Goal: Check status: Check status

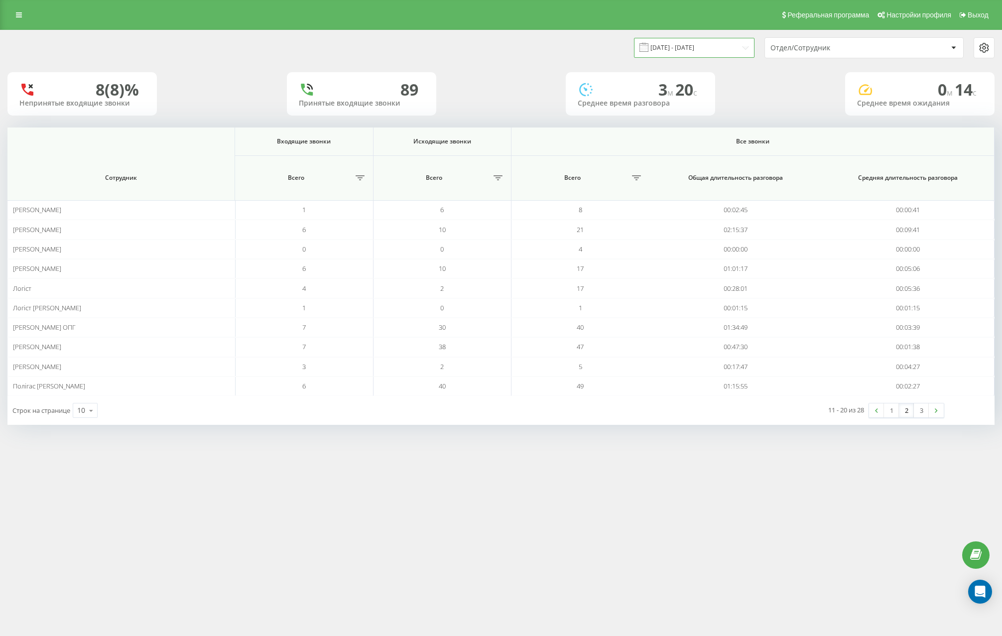
click at [688, 48] on input "[DATE] - [DATE]" at bounding box center [694, 47] width 121 height 19
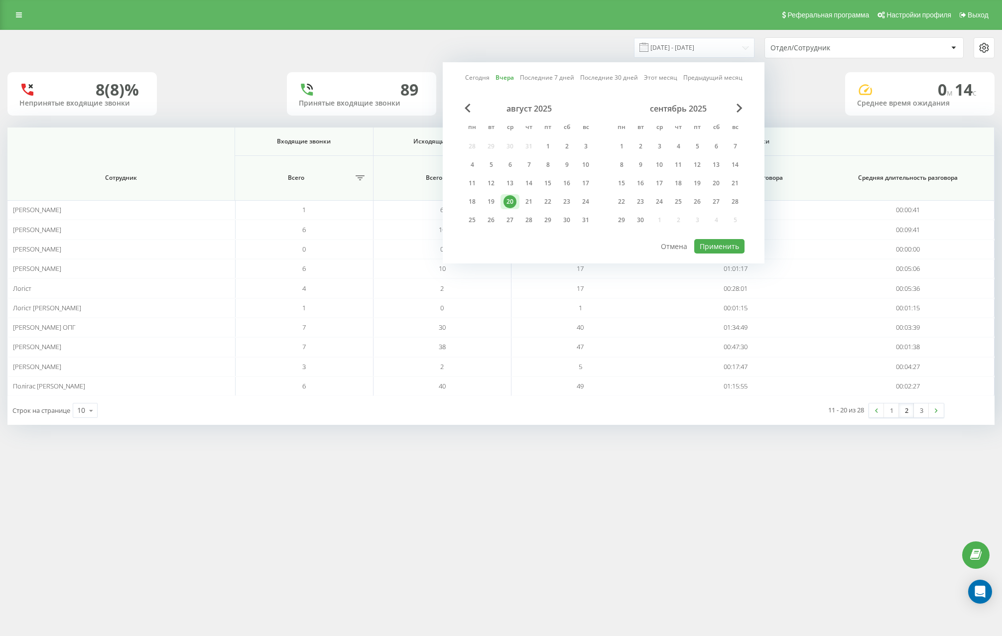
click at [506, 77] on link "Вчера" at bounding box center [505, 77] width 18 height 9
click at [489, 200] on div "19" at bounding box center [491, 201] width 13 height 13
click at [512, 202] on div "20" at bounding box center [509, 201] width 13 height 13
click at [492, 200] on div "19" at bounding box center [491, 201] width 13 height 13
click at [467, 53] on div "20.08.2025 - 20.08.2025 Сегодня Вчера Последние 7 дней Последние 30 дней Этот м…" at bounding box center [500, 47] width 987 height 21
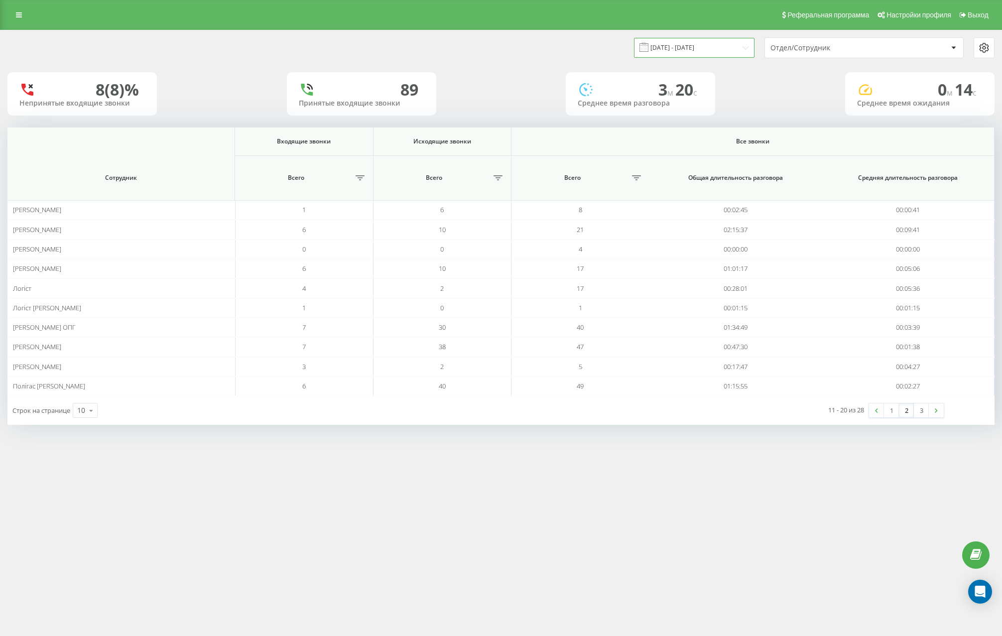
click at [712, 53] on input "[DATE] - [DATE]" at bounding box center [694, 47] width 121 height 19
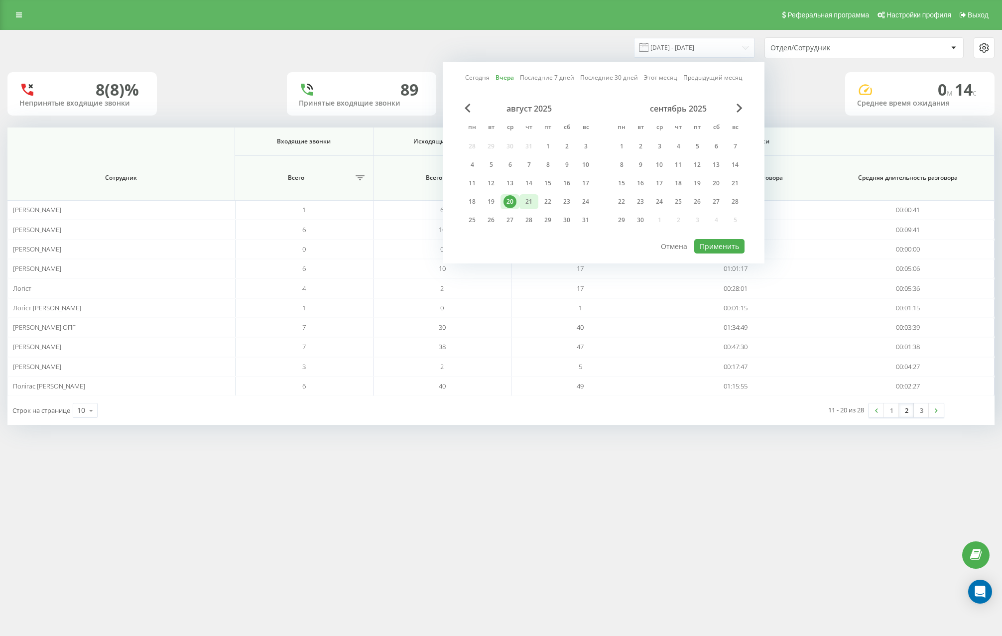
click at [532, 201] on div "21" at bounding box center [528, 201] width 13 height 13
click at [513, 204] on div "20" at bounding box center [509, 201] width 13 height 13
click at [525, 204] on div "21" at bounding box center [528, 201] width 13 height 13
click at [532, 203] on div "21" at bounding box center [528, 201] width 13 height 13
click at [730, 246] on button "Применить" at bounding box center [719, 246] width 50 height 14
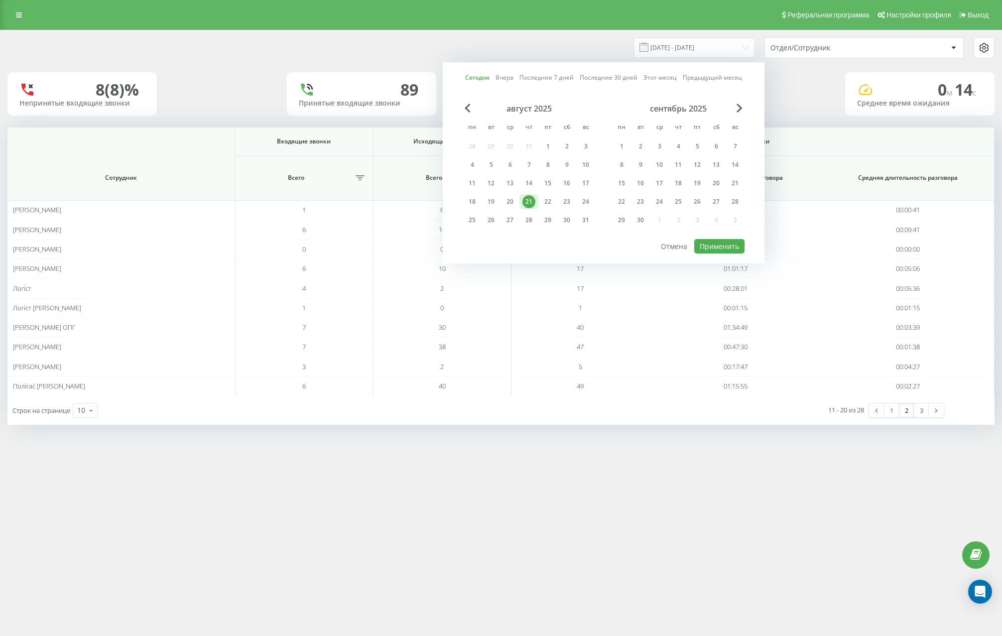
type input "[DATE] - [DATE]"
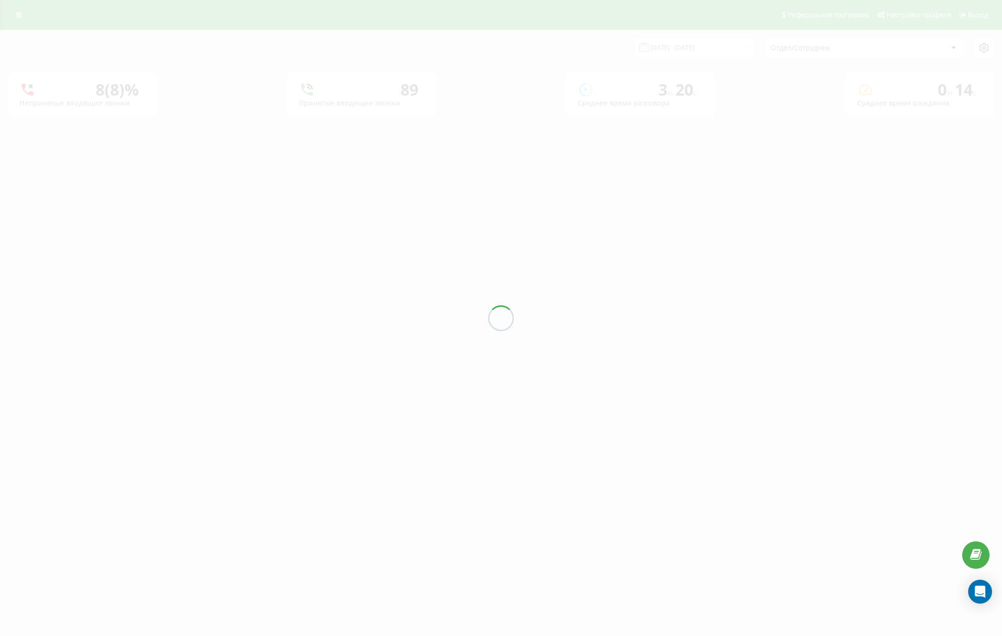
click at [621, 427] on div at bounding box center [501, 318] width 1002 height 636
click at [551, 50] on div at bounding box center [501, 318] width 1002 height 636
click at [219, 71] on div at bounding box center [501, 318] width 1002 height 636
click at [554, 82] on div at bounding box center [501, 318] width 1002 height 636
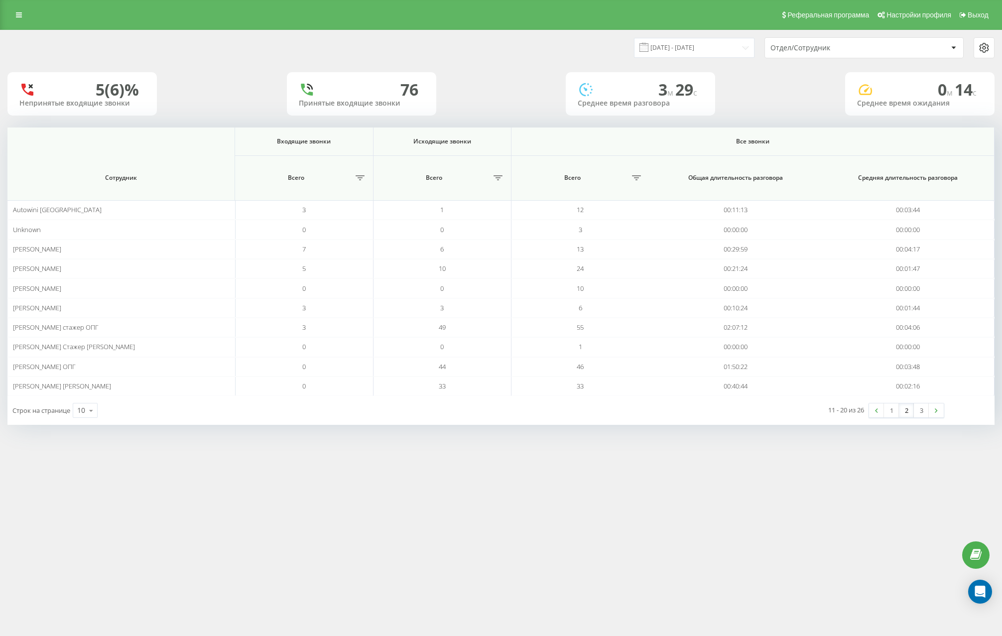
click at [577, 40] on div "[DATE] - [DATE] Отдел/Сотрудник" at bounding box center [748, 47] width 494 height 21
click at [529, 44] on div "[DATE] - [DATE] Отдел/Сотрудник" at bounding box center [748, 47] width 494 height 21
drag, startPoint x: 557, startPoint y: 59, endPoint x: 581, endPoint y: 63, distance: 24.2
click at [558, 60] on div "[DATE] - [DATE] Отдел/Сотрудник" at bounding box center [500, 47] width 1001 height 35
click at [11, 12] on link at bounding box center [19, 15] width 18 height 14
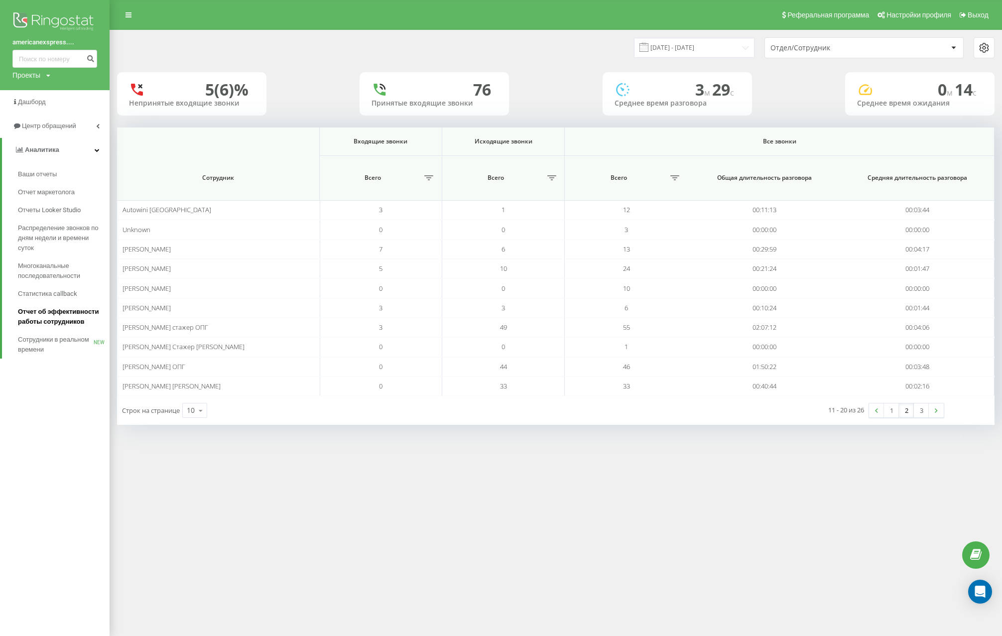
click at [48, 319] on span "Отчет об эффективности работы сотрудников" at bounding box center [61, 317] width 87 height 20
click at [291, 55] on div "[DATE] - [DATE] Отдел/Сотрудник" at bounding box center [555, 47] width 877 height 21
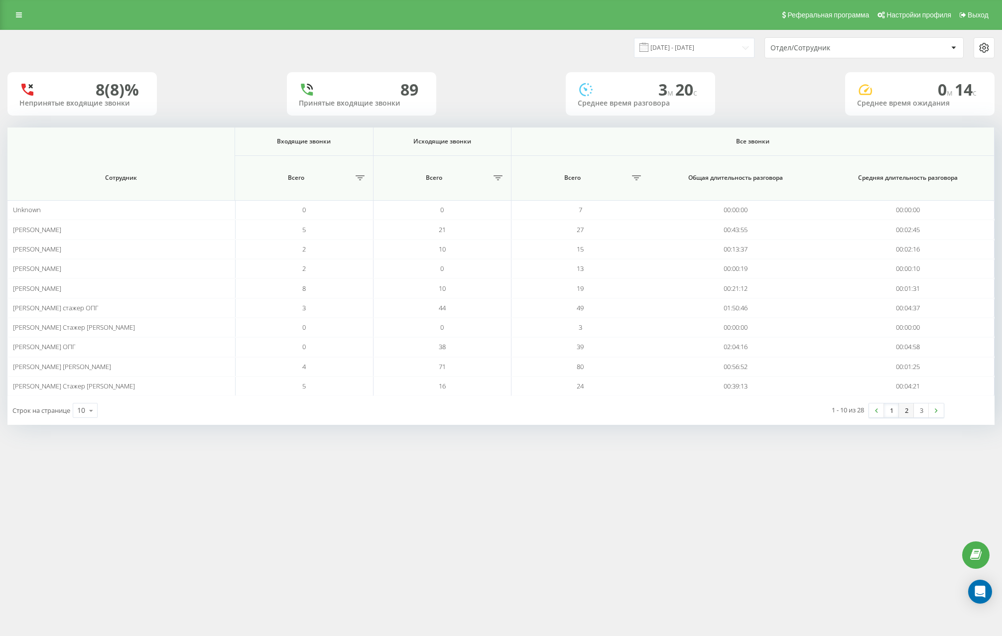
click at [903, 411] on link "2" at bounding box center [906, 410] width 15 height 14
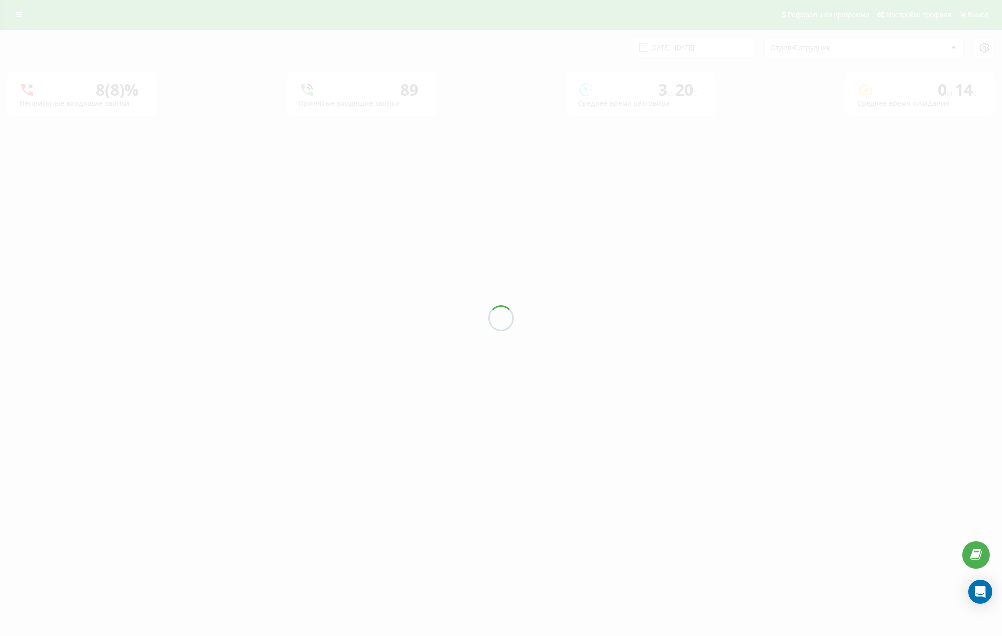
click at [452, 60] on div at bounding box center [501, 318] width 1002 height 636
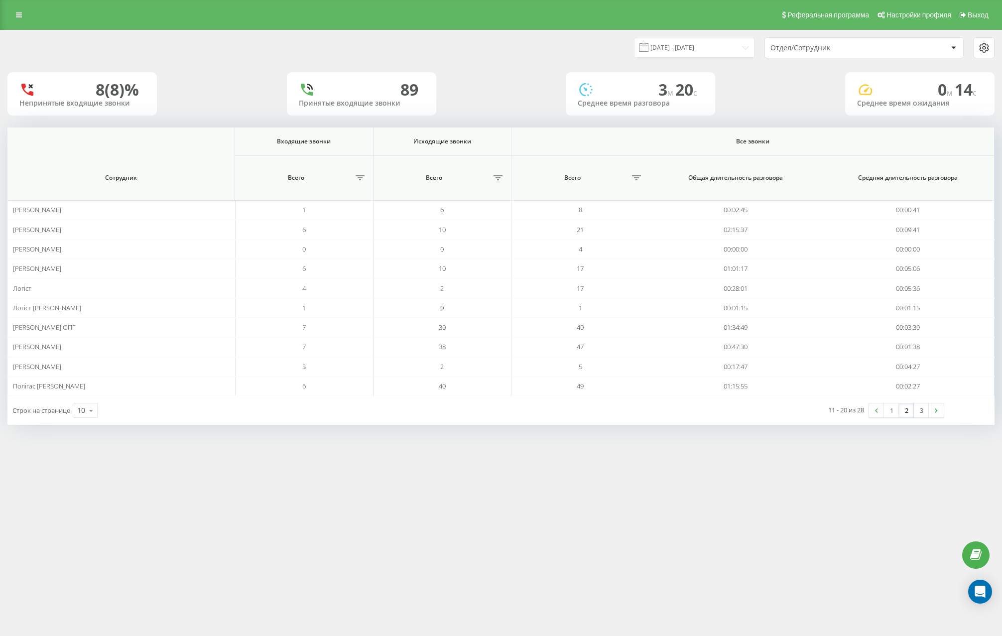
click at [539, 111] on div "8 (8)% Непринятые входящие звонки 89 Принятые входящие звонки 3 м 20 c Среднее …" at bounding box center [500, 93] width 987 height 43
click at [695, 42] on input "[DATE] - [DATE]" at bounding box center [694, 47] width 121 height 19
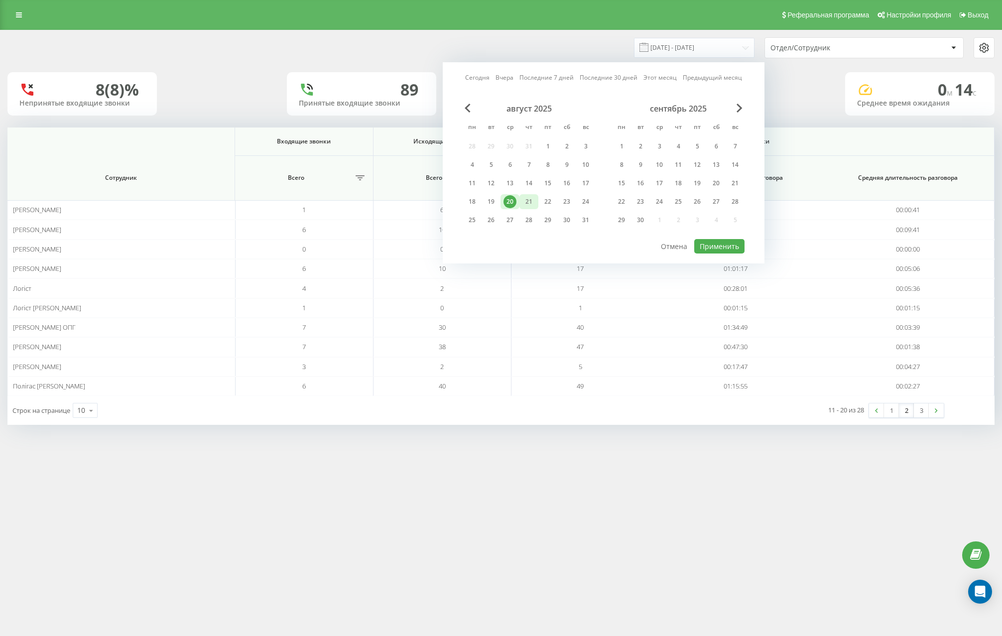
click at [523, 201] on div "21" at bounding box center [528, 201] width 13 height 13
click at [707, 244] on button "Применить" at bounding box center [719, 246] width 50 height 14
type input "[DATE] - [DATE]"
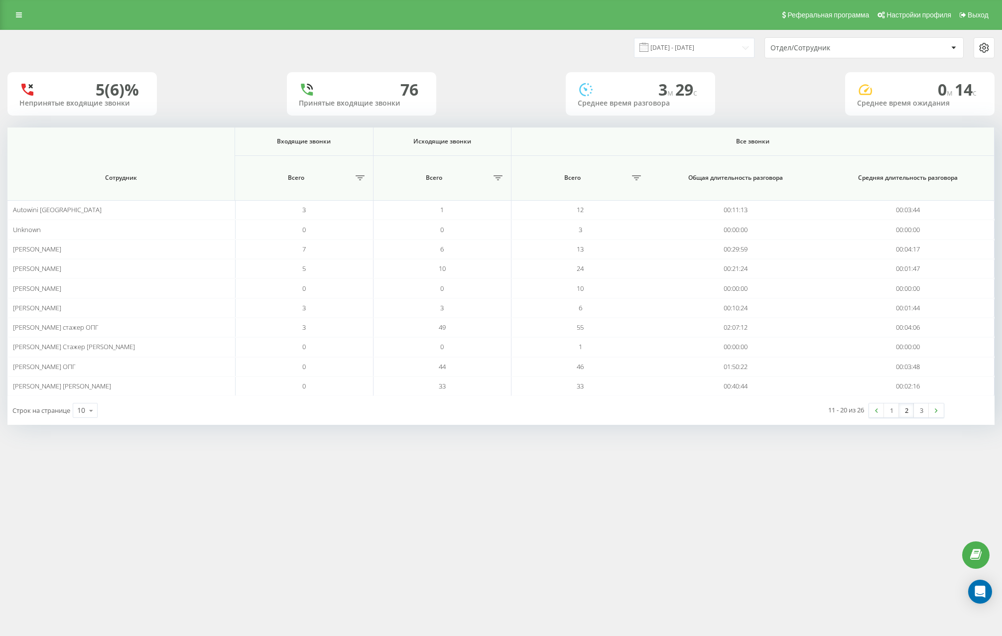
click at [894, 410] on link "1" at bounding box center [891, 410] width 15 height 14
click at [919, 412] on link "3" at bounding box center [921, 410] width 15 height 14
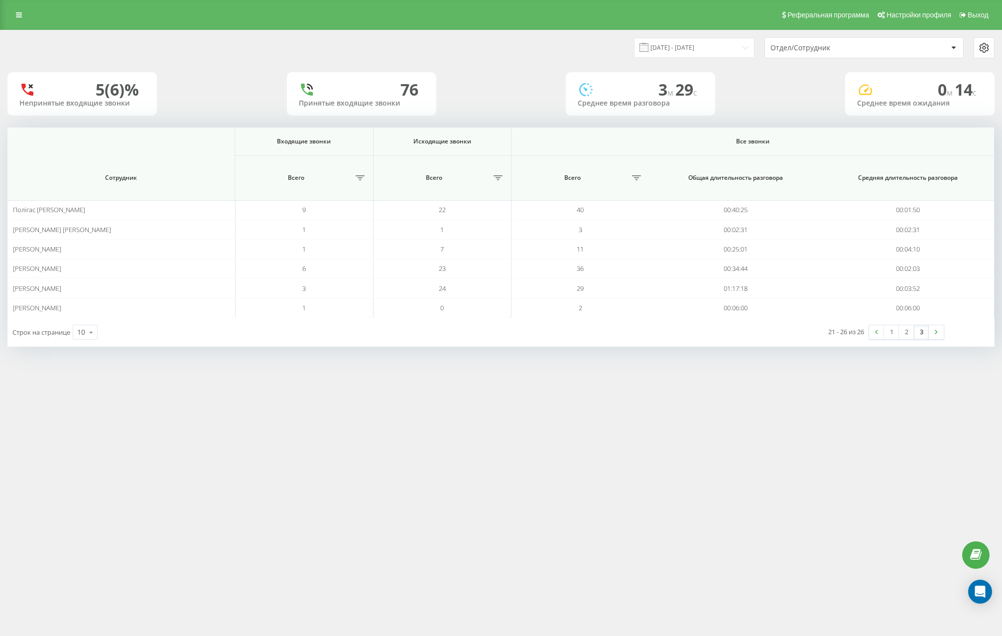
click at [275, 397] on div "Реферальная программа Настройки профиля Выход [DATE] - [DATE] Отдел/Сотрудник 5…" at bounding box center [501, 318] width 1002 height 636
click at [253, 102] on div "5 (6)% Непринятые входящие звонки 76 Принятые входящие звонки 3 м 29 c Среднее …" at bounding box center [500, 93] width 987 height 43
drag, startPoint x: 903, startPoint y: 334, endPoint x: 886, endPoint y: 334, distance: 16.9
click at [903, 334] on link "2" at bounding box center [906, 332] width 15 height 14
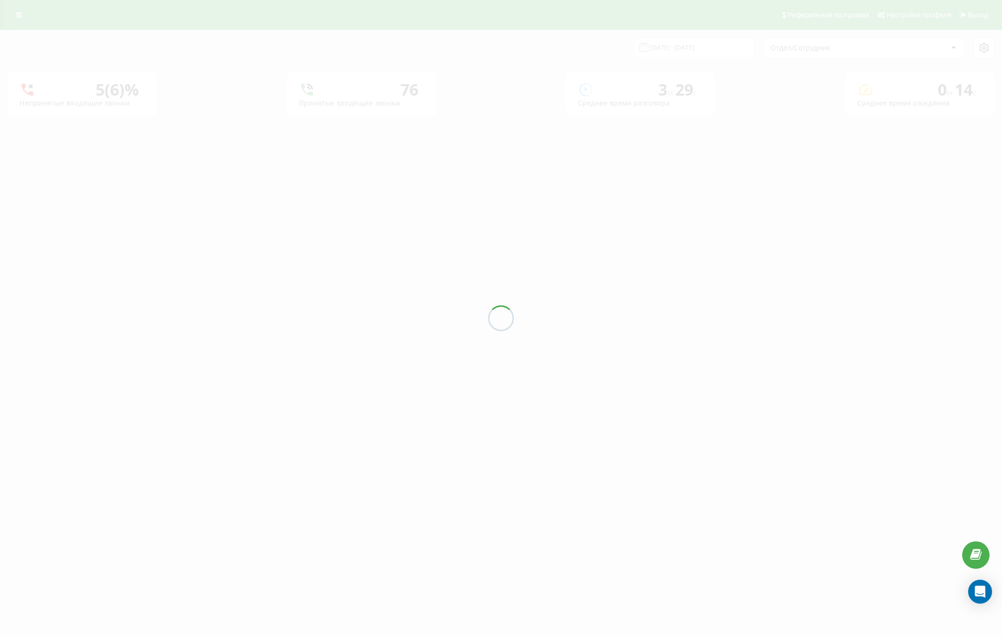
click at [886, 334] on div at bounding box center [501, 318] width 1002 height 636
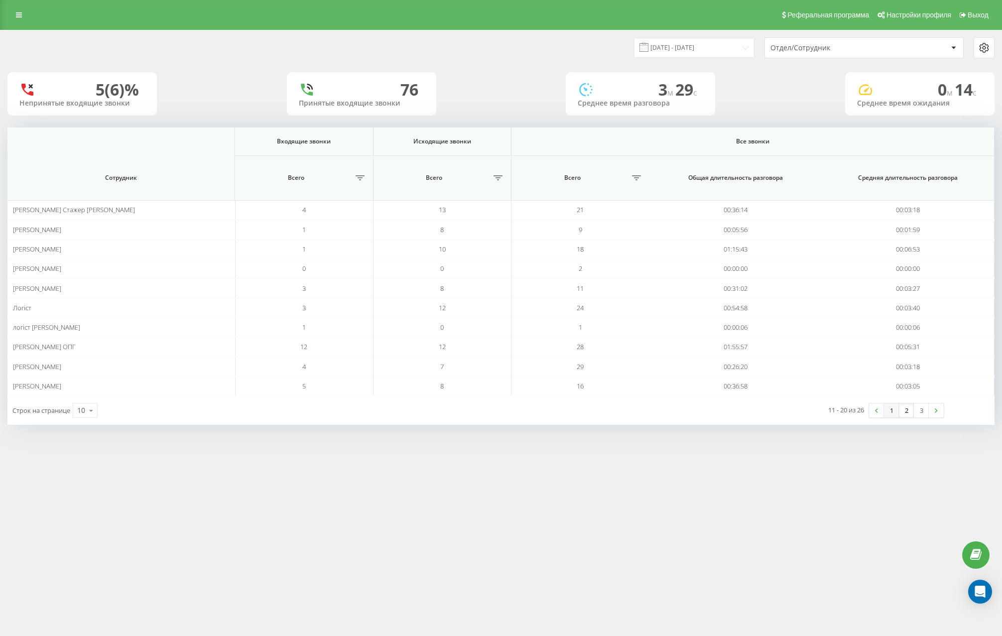
click at [896, 411] on link "1" at bounding box center [891, 410] width 15 height 14
click at [552, 64] on div "[DATE] - [DATE] Отдел/Сотрудник" at bounding box center [500, 47] width 1001 height 35
click at [704, 49] on input "[DATE] - [DATE]" at bounding box center [694, 47] width 121 height 19
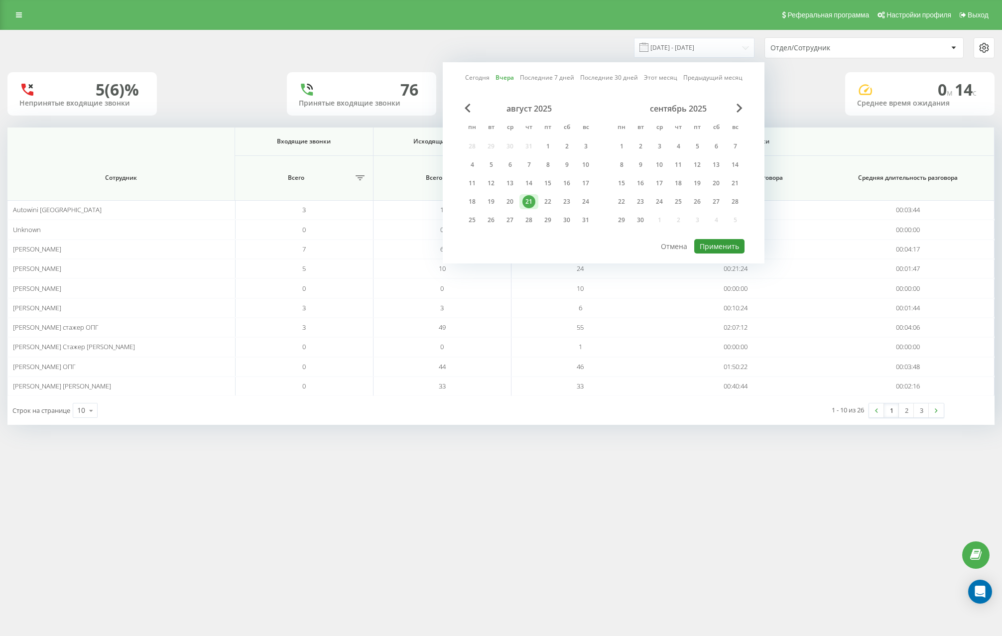
drag, startPoint x: 736, startPoint y: 248, endPoint x: 670, endPoint y: 290, distance: 78.3
click at [736, 249] on button "Применить" at bounding box center [719, 246] width 50 height 14
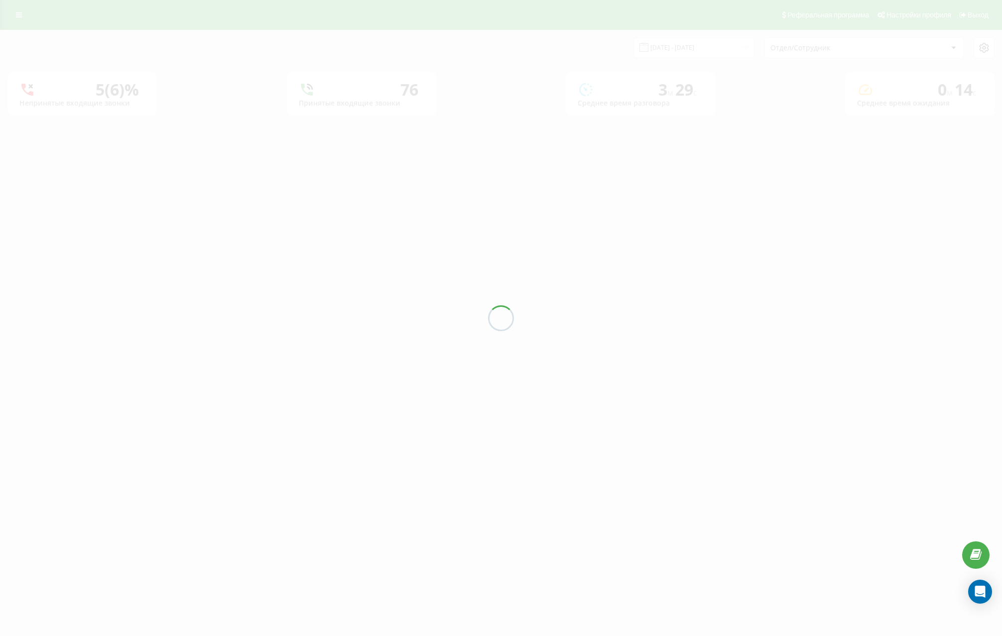
click at [403, 505] on div at bounding box center [501, 318] width 1002 height 636
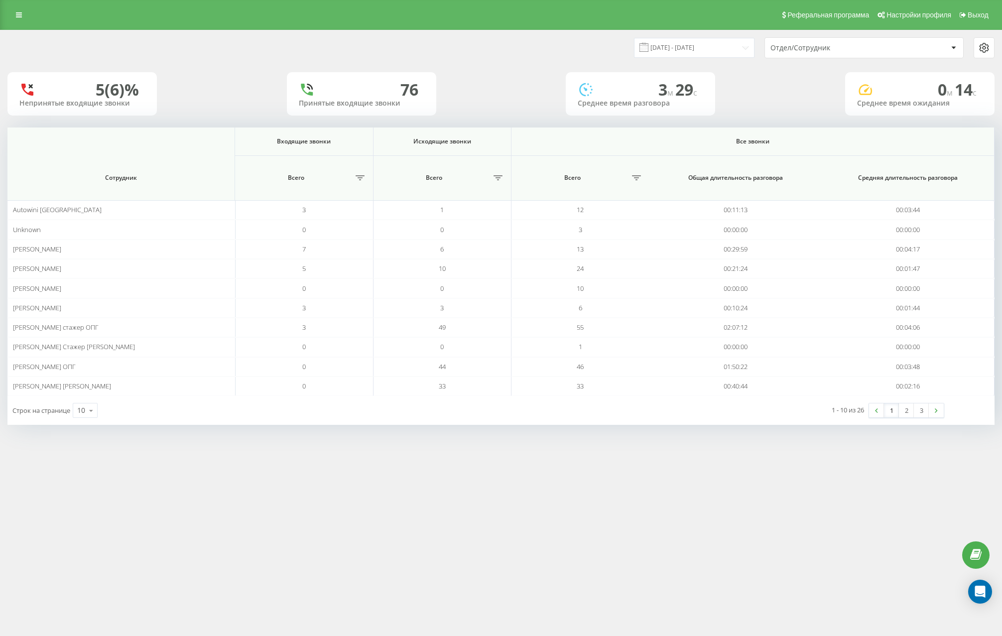
click at [904, 410] on link "2" at bounding box center [906, 410] width 15 height 14
click at [513, 83] on div "5 (6)% Непринятые входящие звонки 76 Принятые входящие звонки 3 м 29 c Среднее …" at bounding box center [500, 93] width 987 height 43
click at [484, 67] on div "[DATE] - [DATE] Отдел/Сотрудник 5 (6)% Непринятые входящие звонки 76 Принятые в…" at bounding box center [500, 227] width 987 height 394
